Goal: Find specific page/section: Find specific page/section

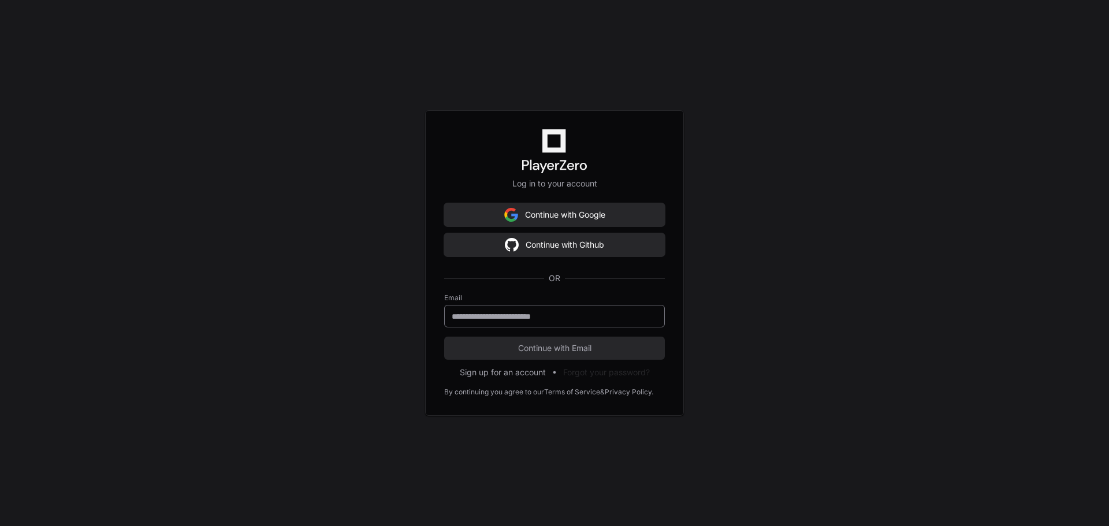
click at [542, 315] on input "email" at bounding box center [555, 317] width 206 height 12
type input "**********"
click at [543, 348] on span "Continue with Email" at bounding box center [554, 349] width 221 height 12
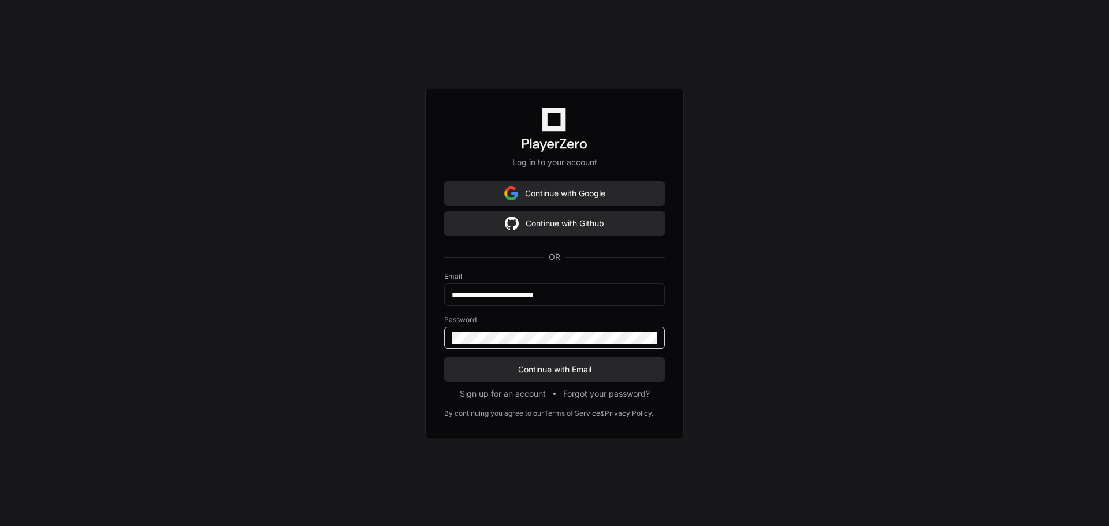
click button "Continue with Email" at bounding box center [554, 369] width 221 height 23
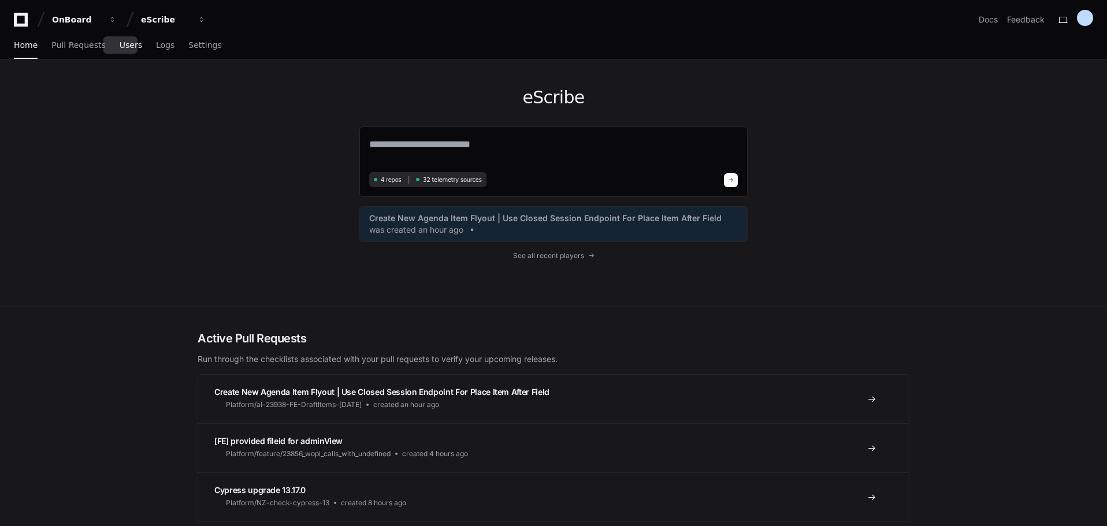
click at [129, 44] on span "Users" at bounding box center [131, 45] width 23 height 7
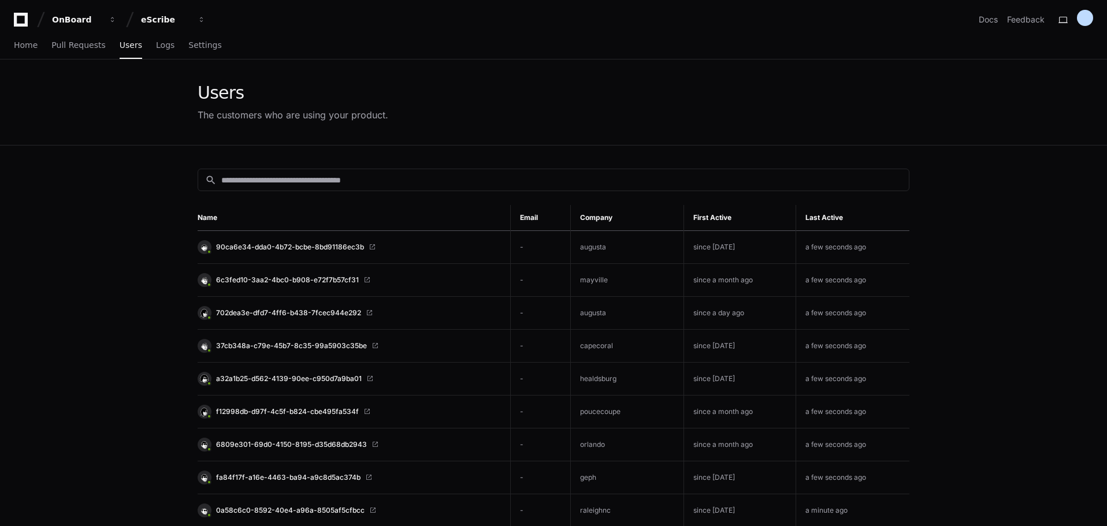
click at [521, 246] on td "-" at bounding box center [541, 247] width 60 height 33
click at [520, 275] on td "-" at bounding box center [541, 280] width 60 height 33
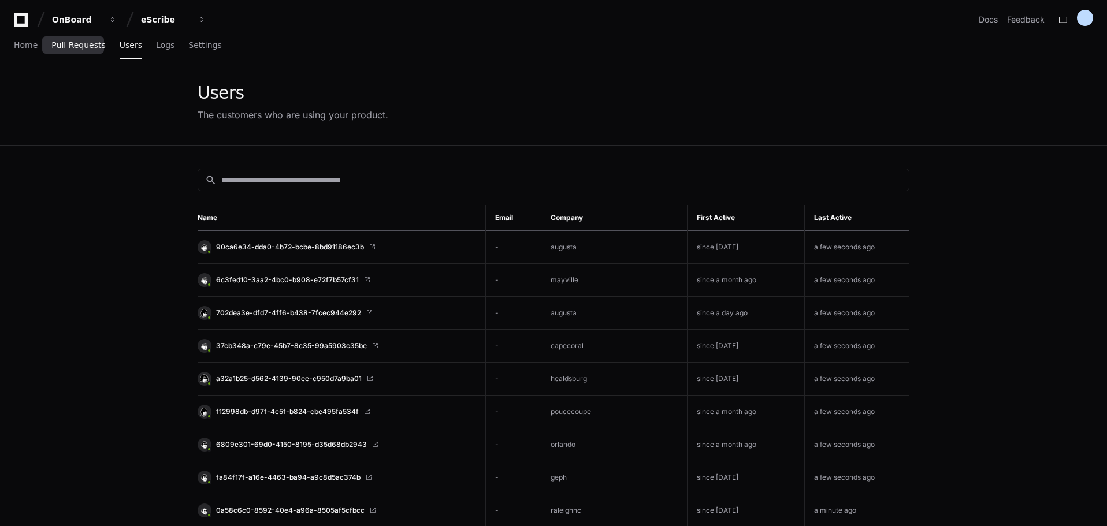
click at [65, 48] on span "Pull Requests" at bounding box center [78, 45] width 54 height 7
